Goal: Check status

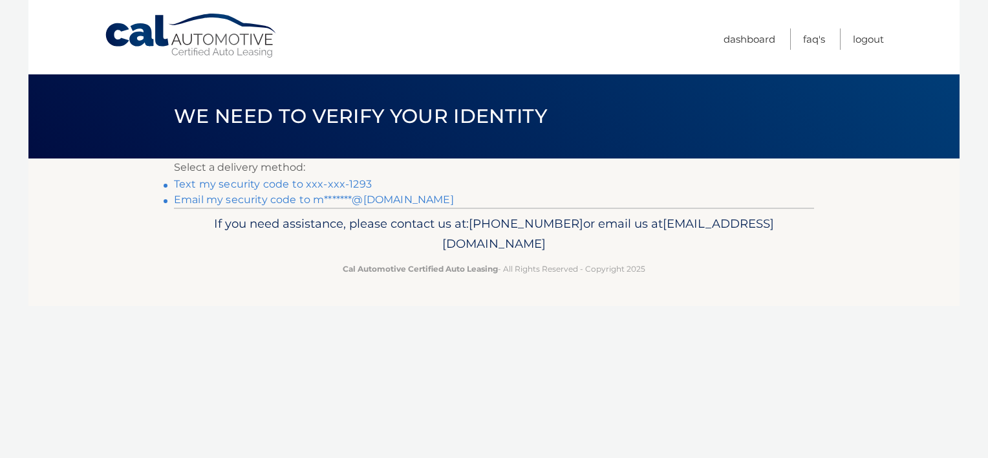
click at [354, 184] on link "Text my security code to xxx-xxx-1293" at bounding box center [273, 184] width 198 height 12
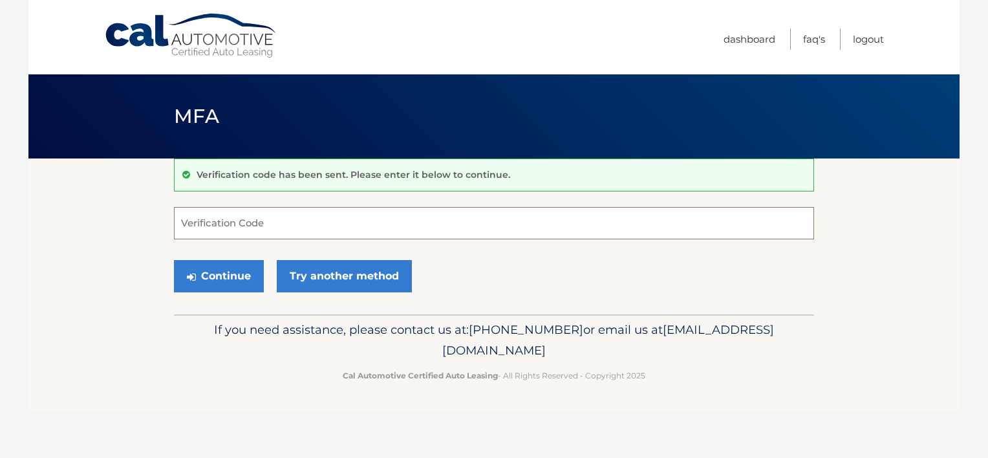
click at [260, 222] on input "Verification Code" at bounding box center [494, 223] width 640 height 32
type input "973157"
click at [239, 278] on button "Continue" at bounding box center [219, 276] width 90 height 32
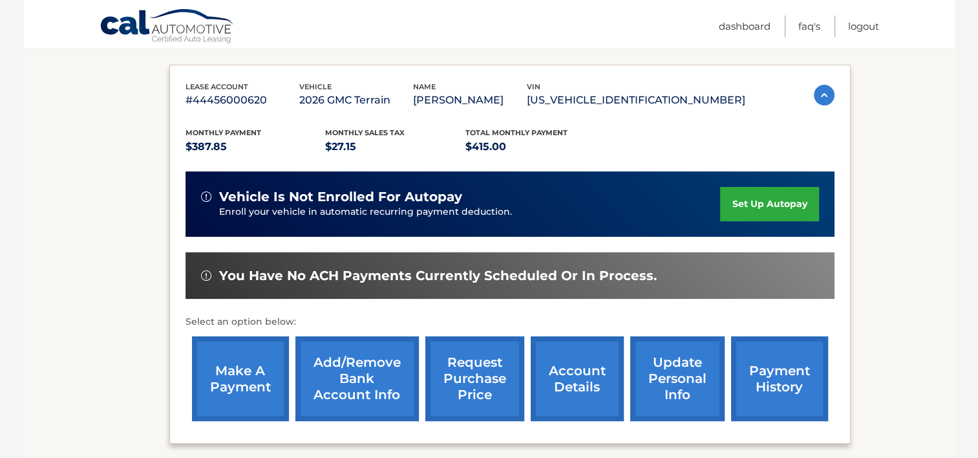
scroll to position [204, 0]
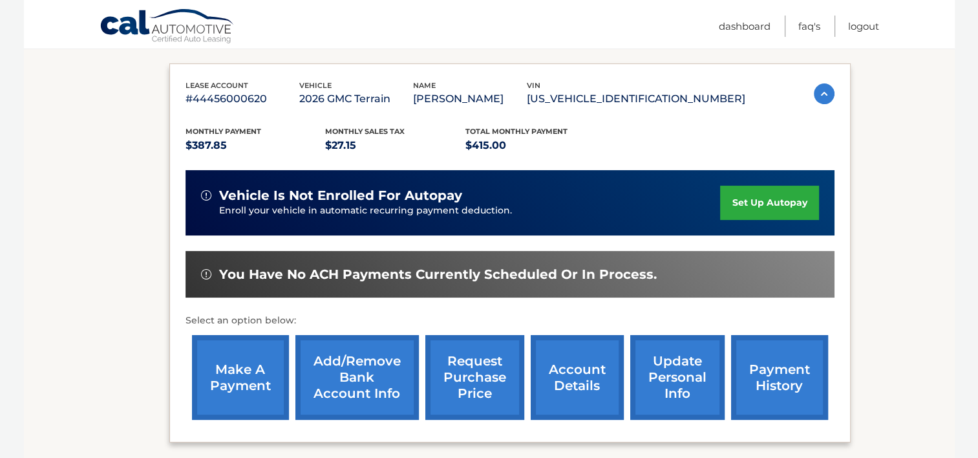
click at [776, 367] on link "payment history" at bounding box center [779, 377] width 97 height 85
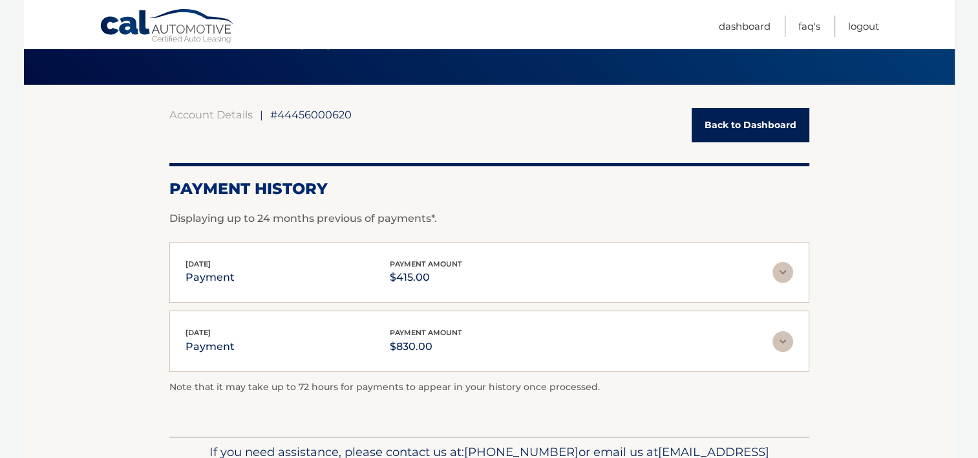
scroll to position [94, 0]
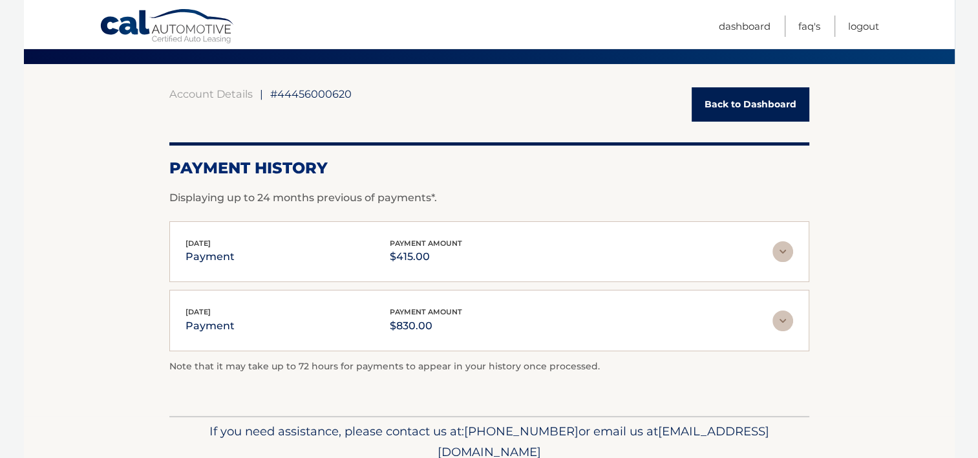
click at [765, 100] on link "Back to Dashboard" at bounding box center [751, 104] width 118 height 34
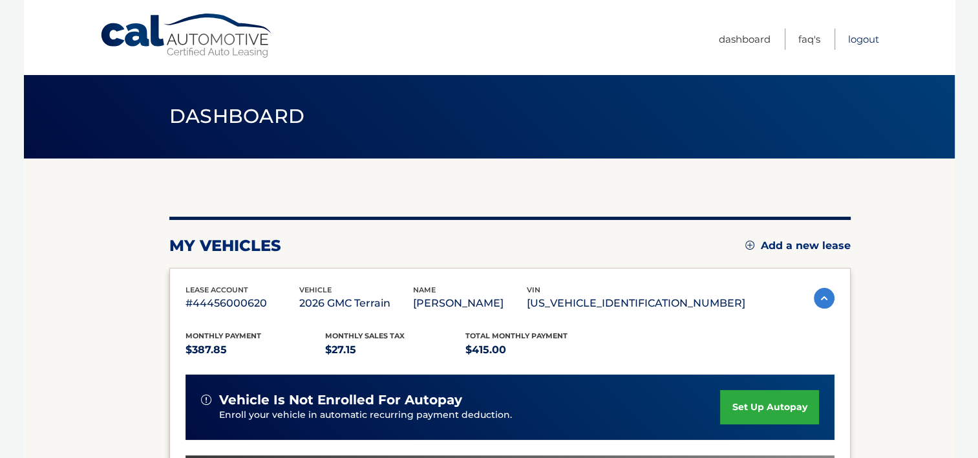
click at [863, 36] on link "Logout" at bounding box center [863, 38] width 31 height 21
